Goal: Information Seeking & Learning: Check status

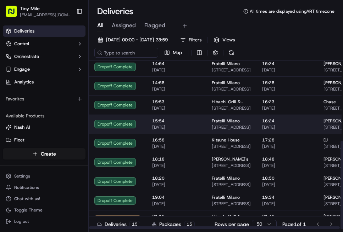
scroll to position [153, 0]
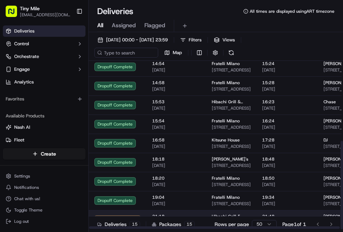
click at [248, 211] on td "Hibachi Grill & Noodle Bar (Brickell) [STREET_ADDRESS]" at bounding box center [231, 219] width 50 height 19
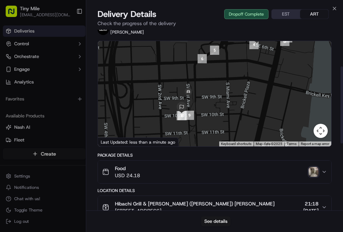
scroll to position [88, 0]
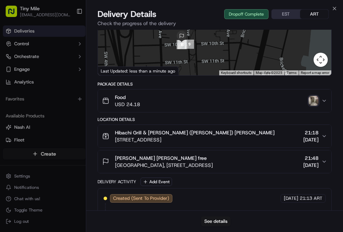
click at [314, 101] on img "button" at bounding box center [313, 101] width 10 height 10
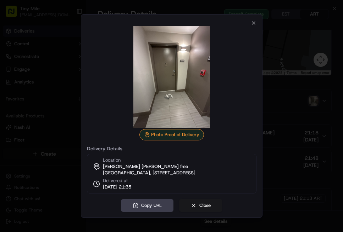
click at [253, 26] on div at bounding box center [171, 77] width 169 height 102
click at [253, 20] on icon "button" at bounding box center [253, 23] width 6 height 6
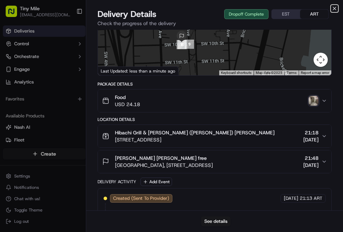
click at [335, 9] on icon "button" at bounding box center [334, 9] width 6 height 6
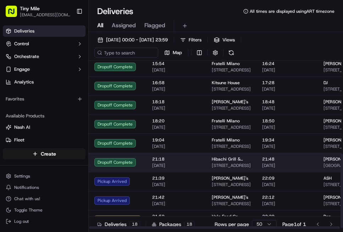
scroll to position [214, 0]
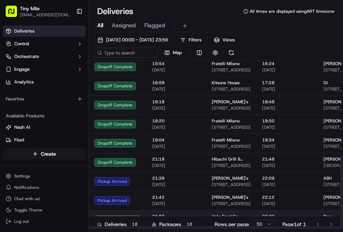
click at [163, 213] on td "21:59 [DATE]" at bounding box center [176, 219] width 60 height 19
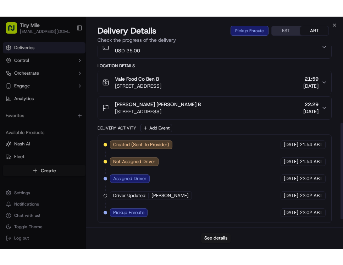
scroll to position [0, 0]
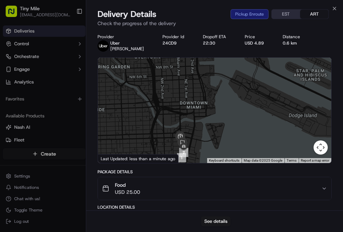
drag, startPoint x: 209, startPoint y: 141, endPoint x: 205, endPoint y: 109, distance: 32.2
click at [205, 109] on div at bounding box center [214, 111] width 233 height 106
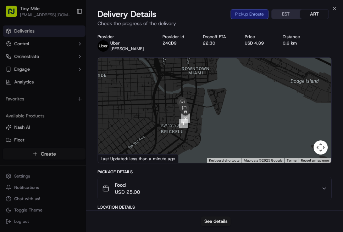
drag, startPoint x: 198, startPoint y: 134, endPoint x: 200, endPoint y: 106, distance: 27.7
click at [200, 105] on div at bounding box center [214, 111] width 233 height 106
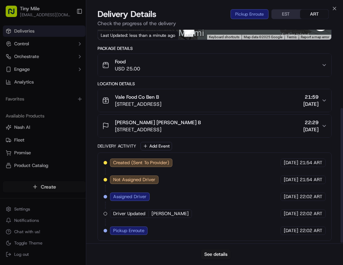
scroll to position [125, 0]
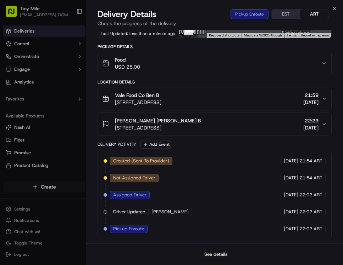
click at [219, 232] on button "See details" at bounding box center [215, 255] width 29 height 10
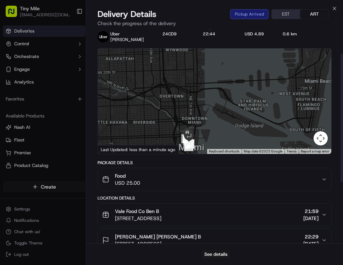
scroll to position [0, 0]
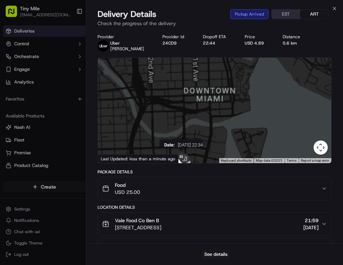
drag, startPoint x: 189, startPoint y: 142, endPoint x: 180, endPoint y: 109, distance: 34.5
click at [173, 81] on div "Date : [DATE] 22:34" at bounding box center [214, 111] width 233 height 106
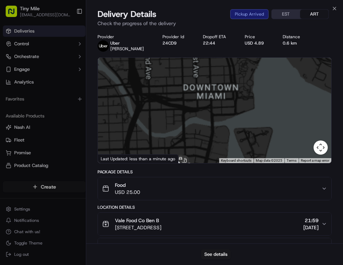
drag, startPoint x: 180, startPoint y: 109, endPoint x: 165, endPoint y: 79, distance: 34.1
click at [170, 64] on div at bounding box center [214, 111] width 233 height 106
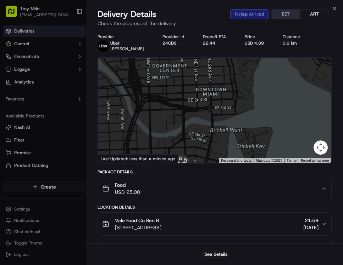
click at [168, 74] on div at bounding box center [214, 111] width 233 height 106
drag, startPoint x: 166, startPoint y: 113, endPoint x: 186, endPoint y: 117, distance: 20.4
click at [166, 81] on div at bounding box center [214, 111] width 233 height 106
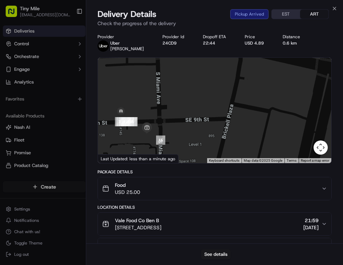
drag, startPoint x: 168, startPoint y: 128, endPoint x: 214, endPoint y: 5, distance: 131.6
click at [173, 114] on div at bounding box center [214, 111] width 233 height 106
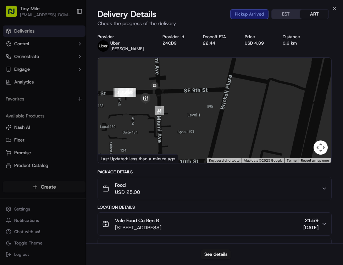
drag, startPoint x: 160, startPoint y: 106, endPoint x: 161, endPoint y: 95, distance: 11.4
click at [161, 95] on div at bounding box center [214, 111] width 233 height 106
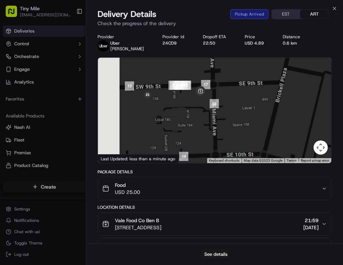
drag, startPoint x: 132, startPoint y: 116, endPoint x: 245, endPoint y: 115, distance: 113.4
click at [245, 115] on div at bounding box center [214, 111] width 233 height 106
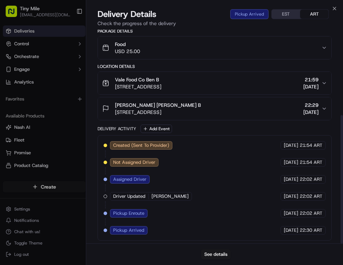
scroll to position [142, 0]
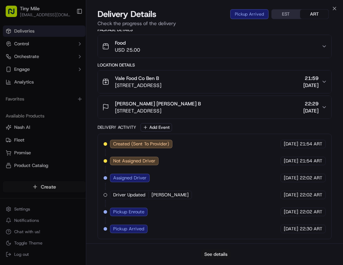
click at [220, 232] on button "See details" at bounding box center [215, 255] width 29 height 10
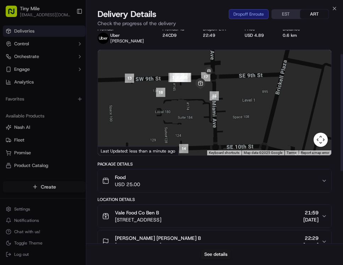
scroll to position [0, 0]
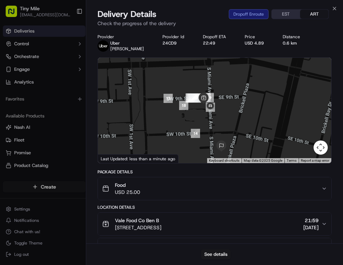
click at [207, 101] on div at bounding box center [214, 111] width 233 height 106
drag, startPoint x: 196, startPoint y: 121, endPoint x: 182, endPoint y: 92, distance: 31.8
click at [182, 92] on div at bounding box center [214, 111] width 233 height 106
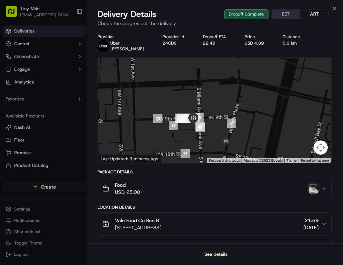
click at [313, 187] on img "button" at bounding box center [313, 189] width 10 height 10
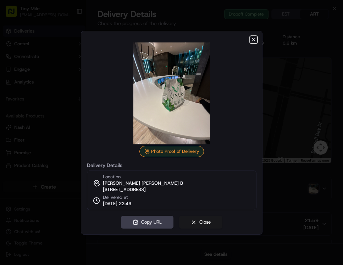
click at [254, 37] on icon "button" at bounding box center [253, 40] width 6 height 6
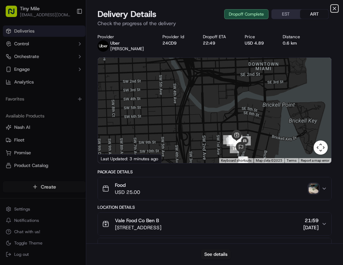
click at [335, 9] on icon "button" at bounding box center [334, 8] width 3 height 3
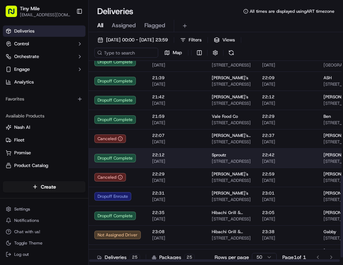
scroll to position [293, 0]
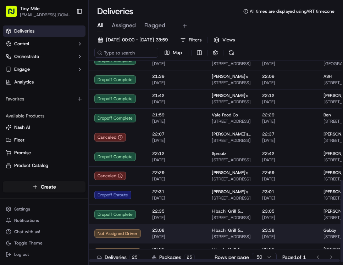
click at [161, 228] on span "23:08" at bounding box center [176, 231] width 48 height 6
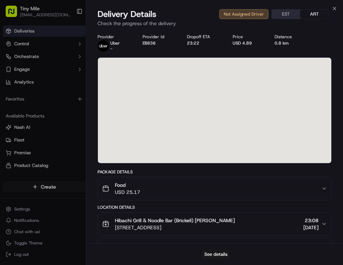
click at [179, 232] on span "[DATE]" at bounding box center [176, 237] width 48 height 6
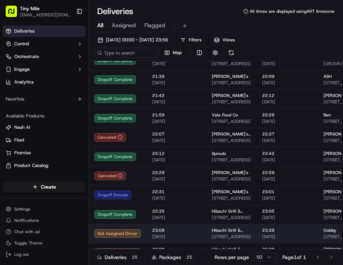
click at [180, 232] on span "23:08" at bounding box center [176, 231] width 48 height 6
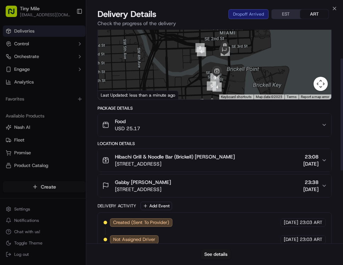
scroll to position [55, 0]
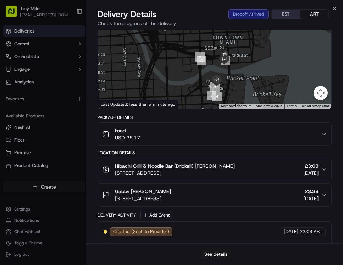
click at [324, 194] on icon "button" at bounding box center [324, 195] width 6 height 6
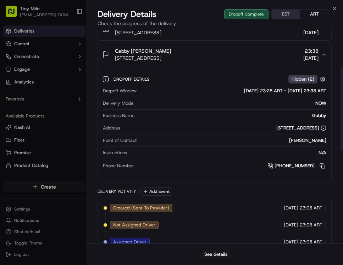
scroll to position [94, 0]
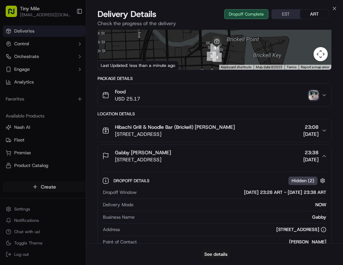
click at [316, 93] on img "button" at bounding box center [313, 95] width 10 height 10
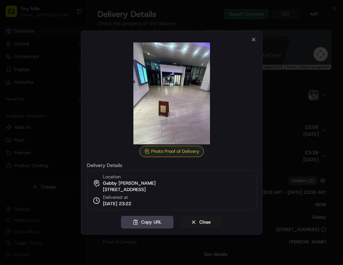
click at [180, 98] on img at bounding box center [171, 94] width 102 height 102
click at [255, 38] on icon "button" at bounding box center [253, 40] width 6 height 6
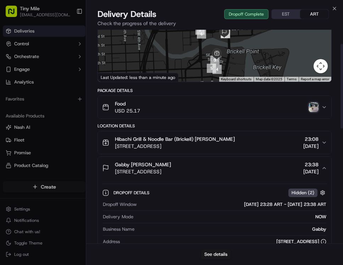
scroll to position [0, 0]
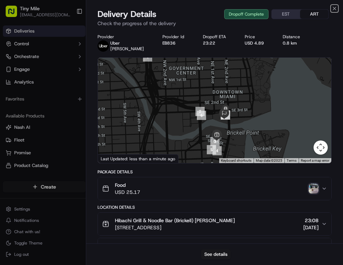
click at [334, 6] on icon "button" at bounding box center [334, 9] width 6 height 6
